Goal: Task Accomplishment & Management: Manage account settings

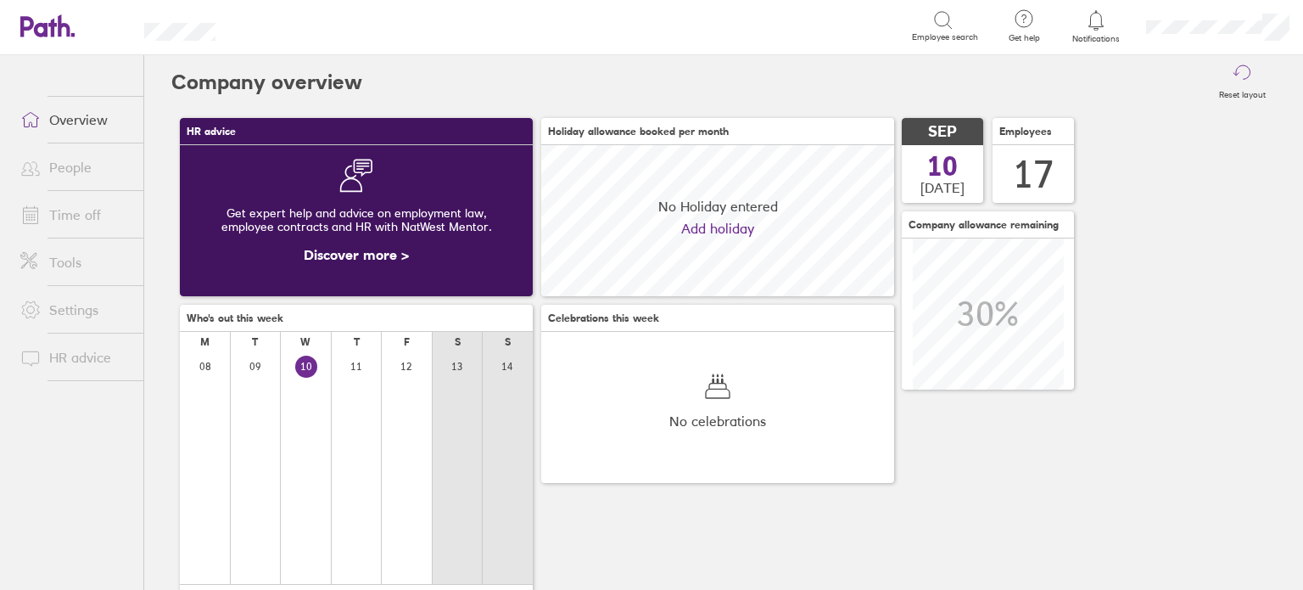
scroll to position [150, 353]
click at [71, 220] on link "Time off" at bounding box center [75, 215] width 137 height 34
